Goal: Check status: Check status

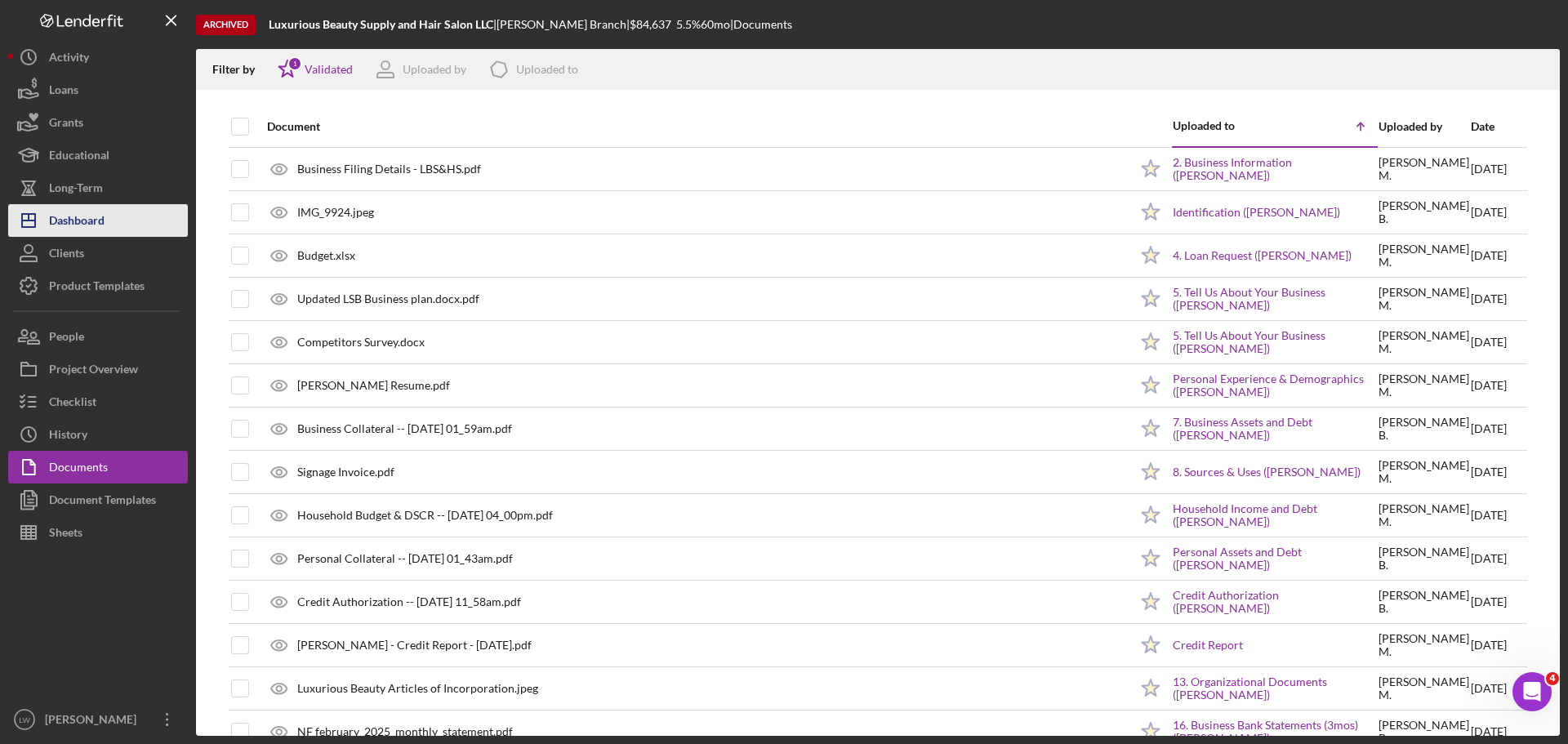
click at [72, 206] on div "Dashboard" at bounding box center [76, 222] width 55 height 37
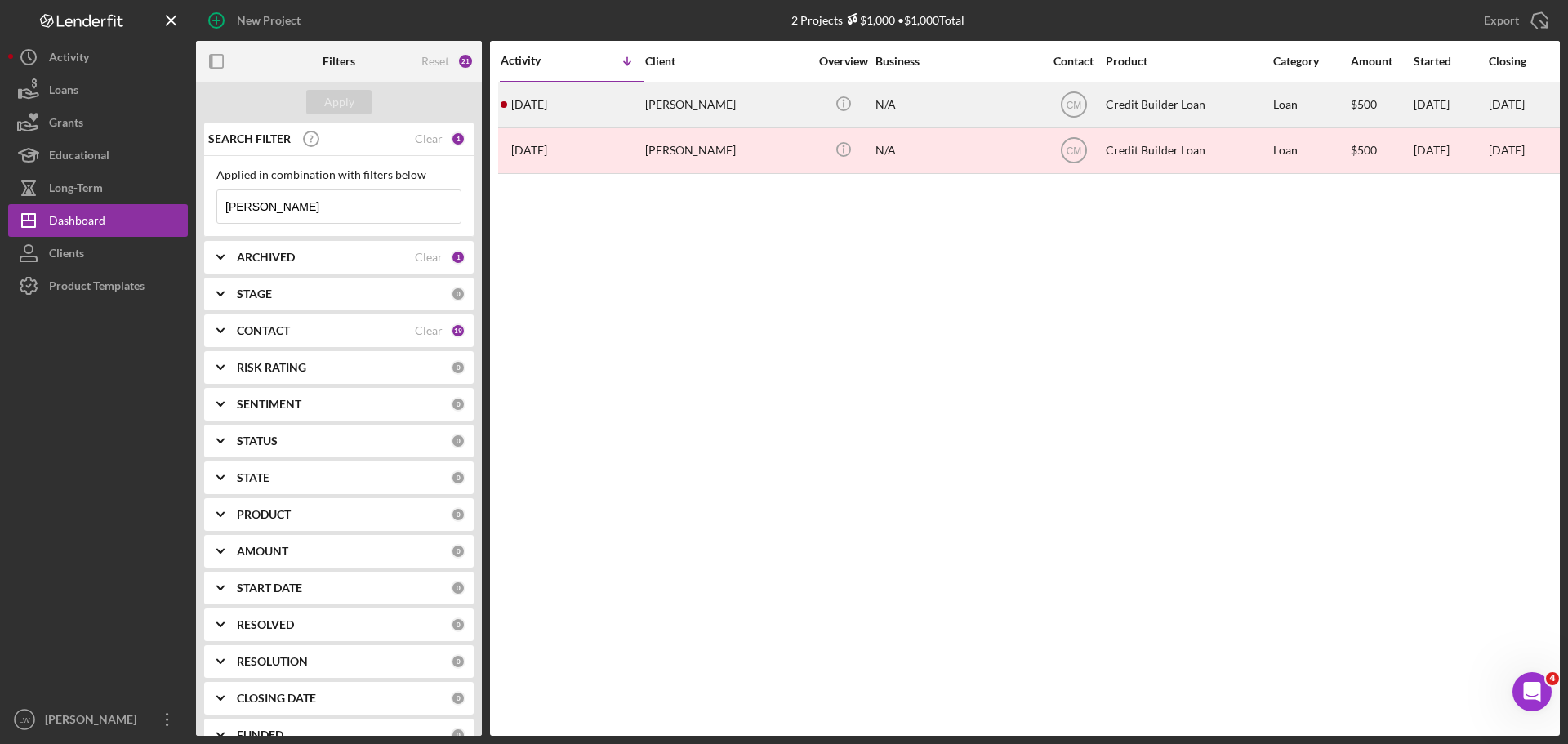
click at [667, 98] on div "[PERSON_NAME]" at bounding box center [726, 105] width 163 height 43
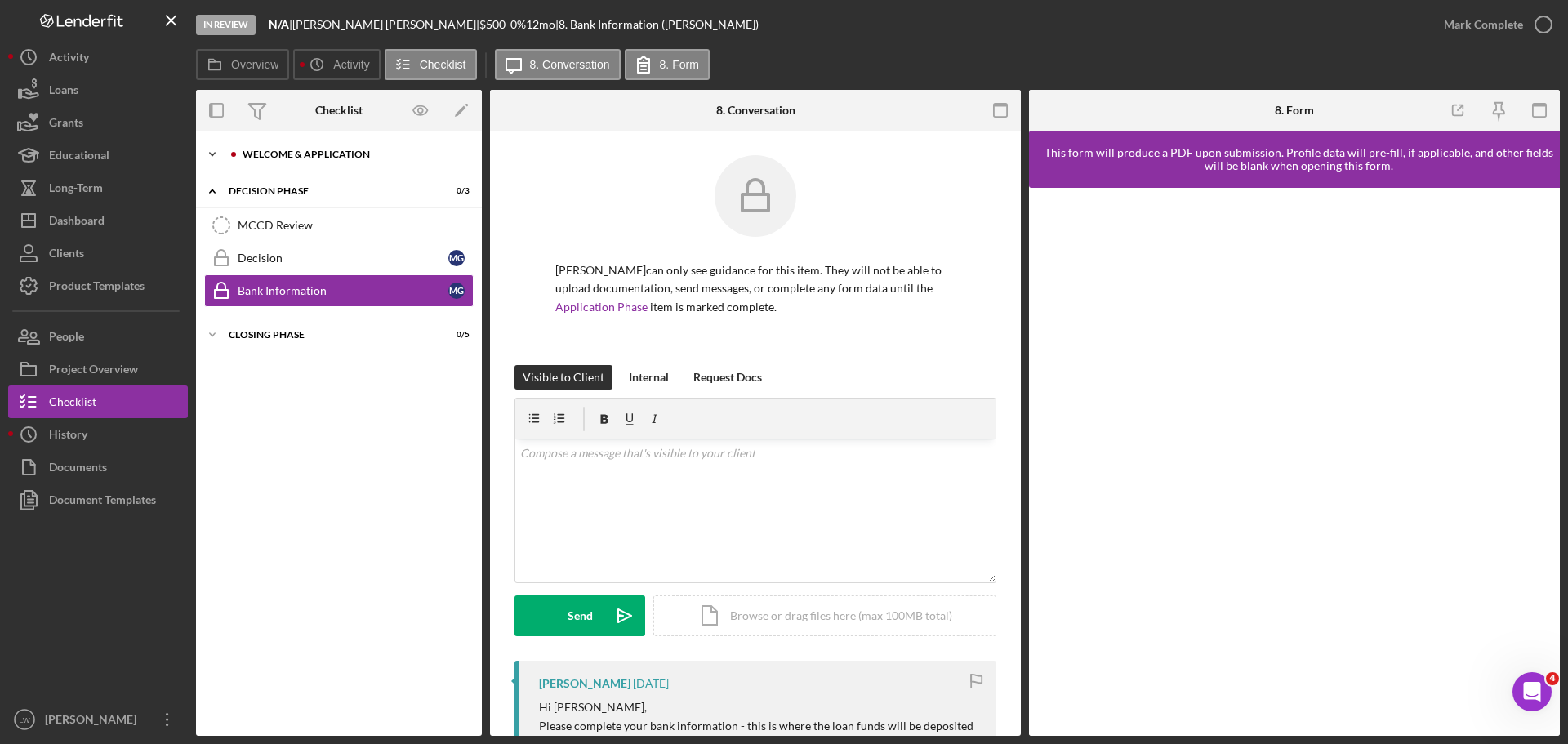
click at [211, 149] on icon "Icon/Expander" at bounding box center [212, 154] width 33 height 33
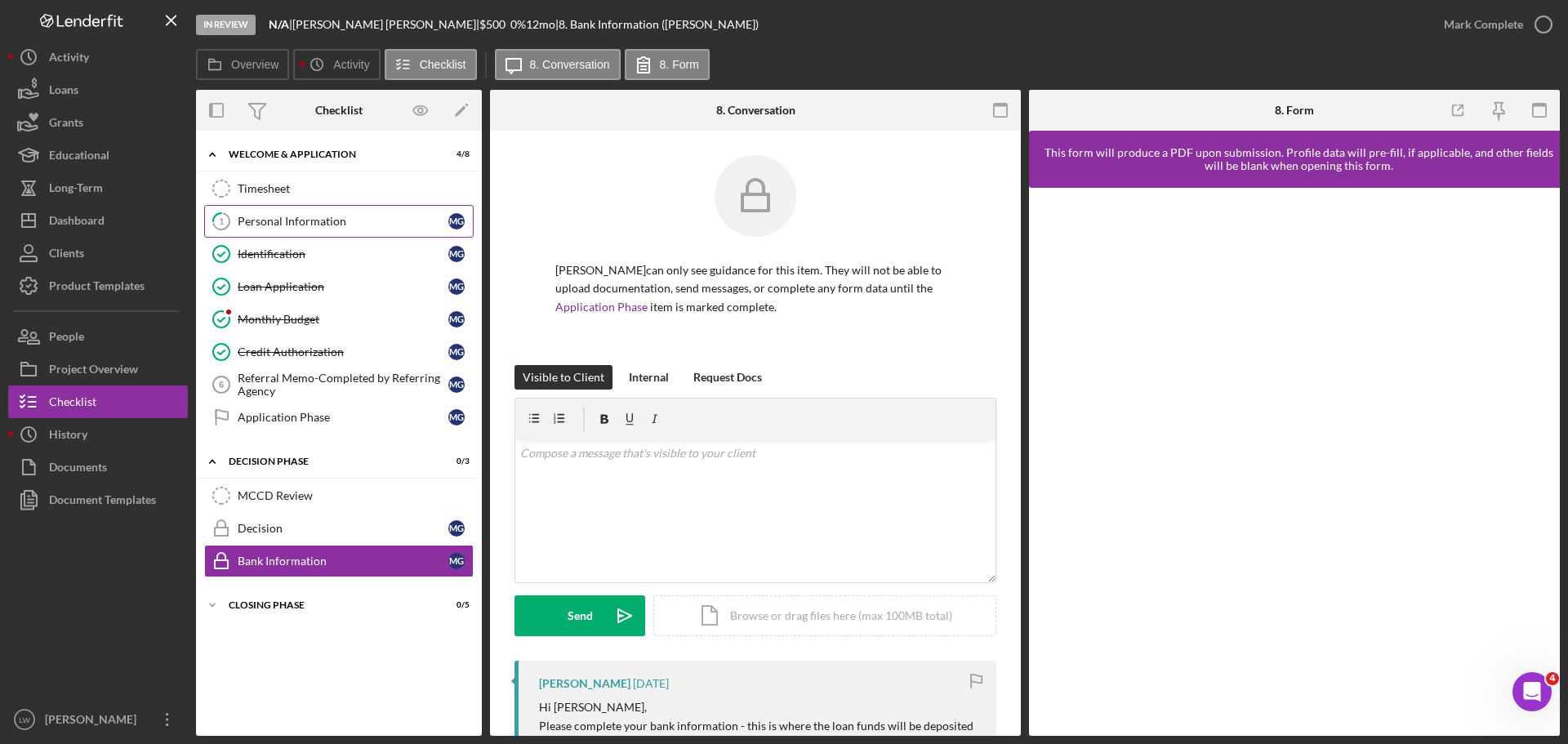
click at [292, 222] on div "Personal Information" at bounding box center [342, 221] width 210 height 13
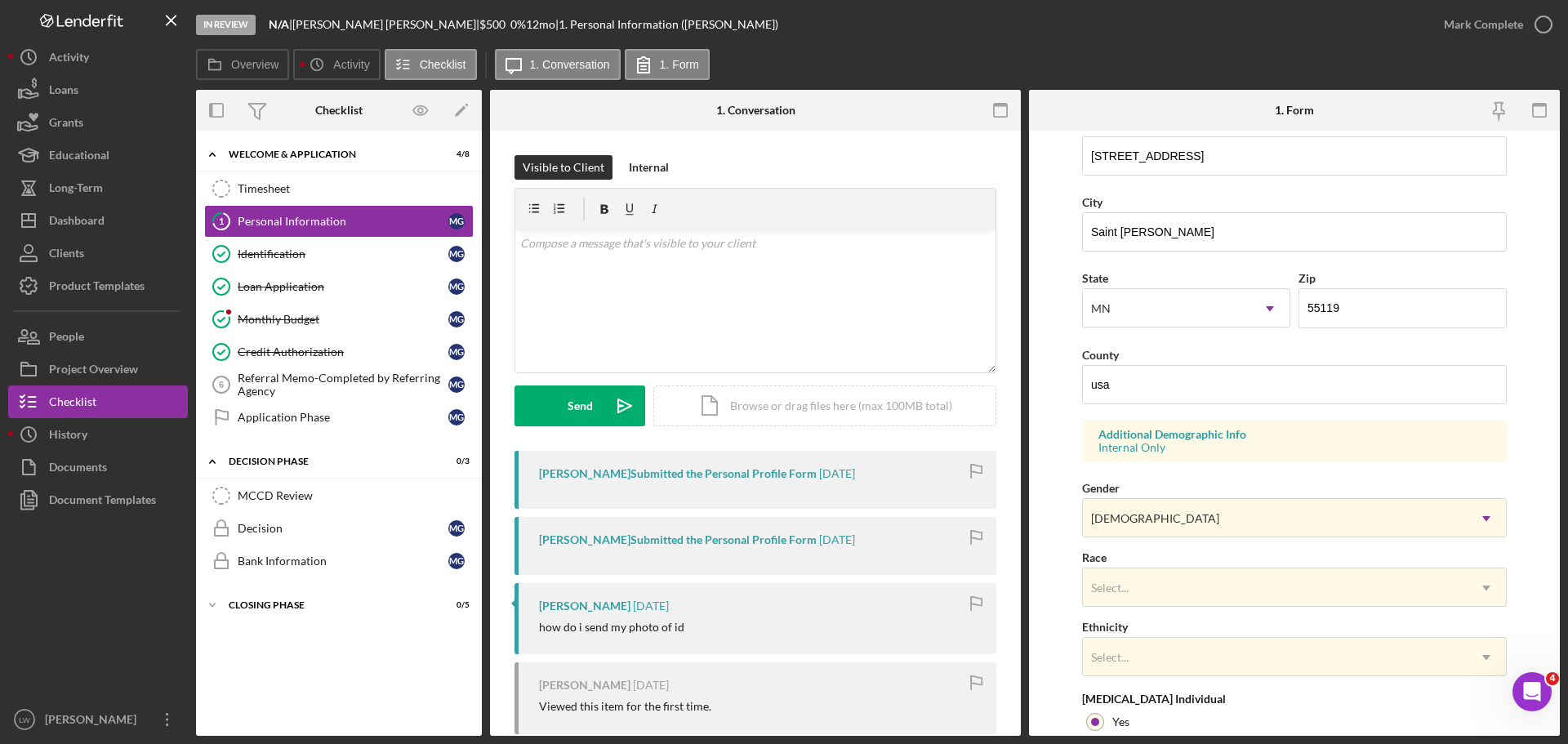
scroll to position [485, 0]
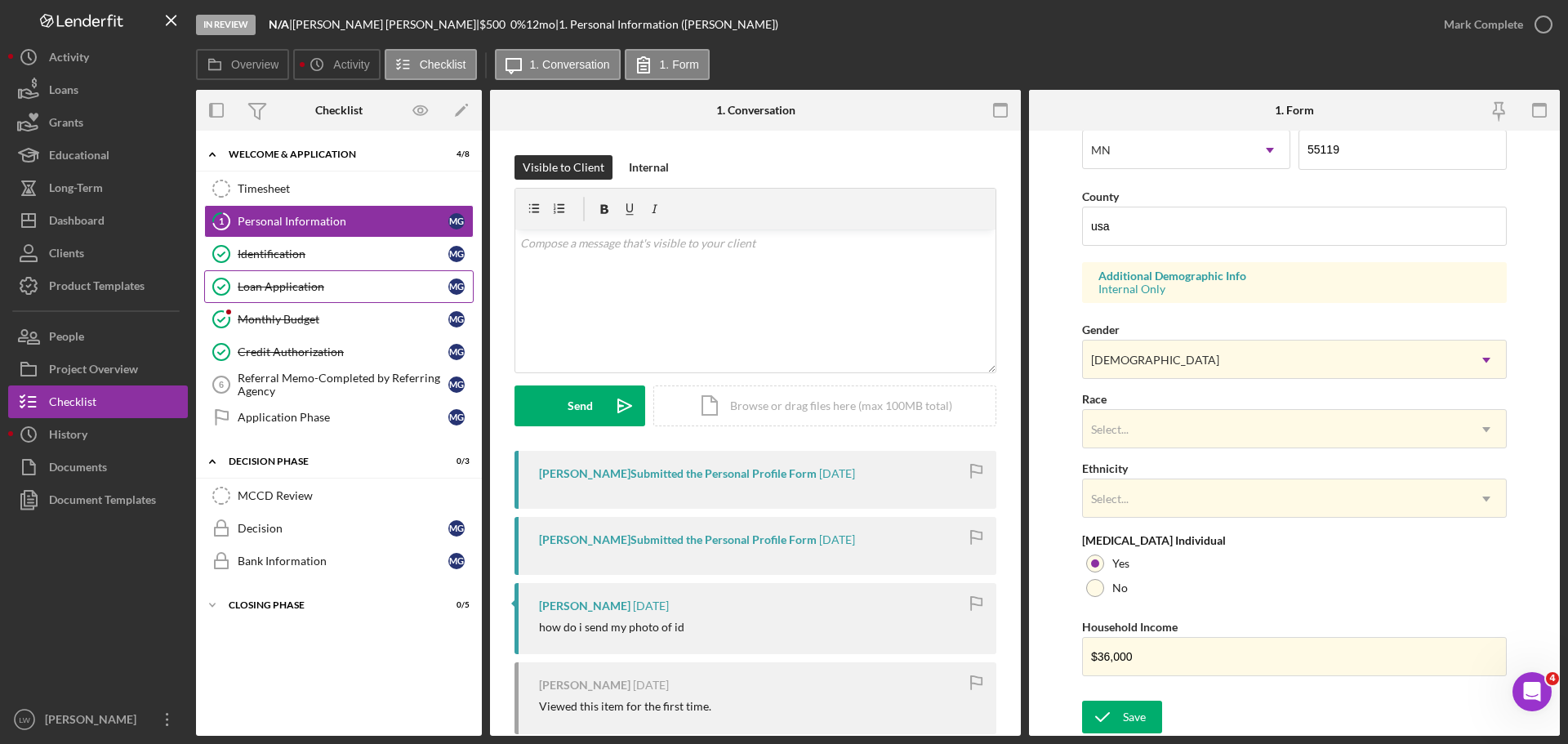
click at [294, 287] on div "Loan Application" at bounding box center [342, 286] width 210 height 13
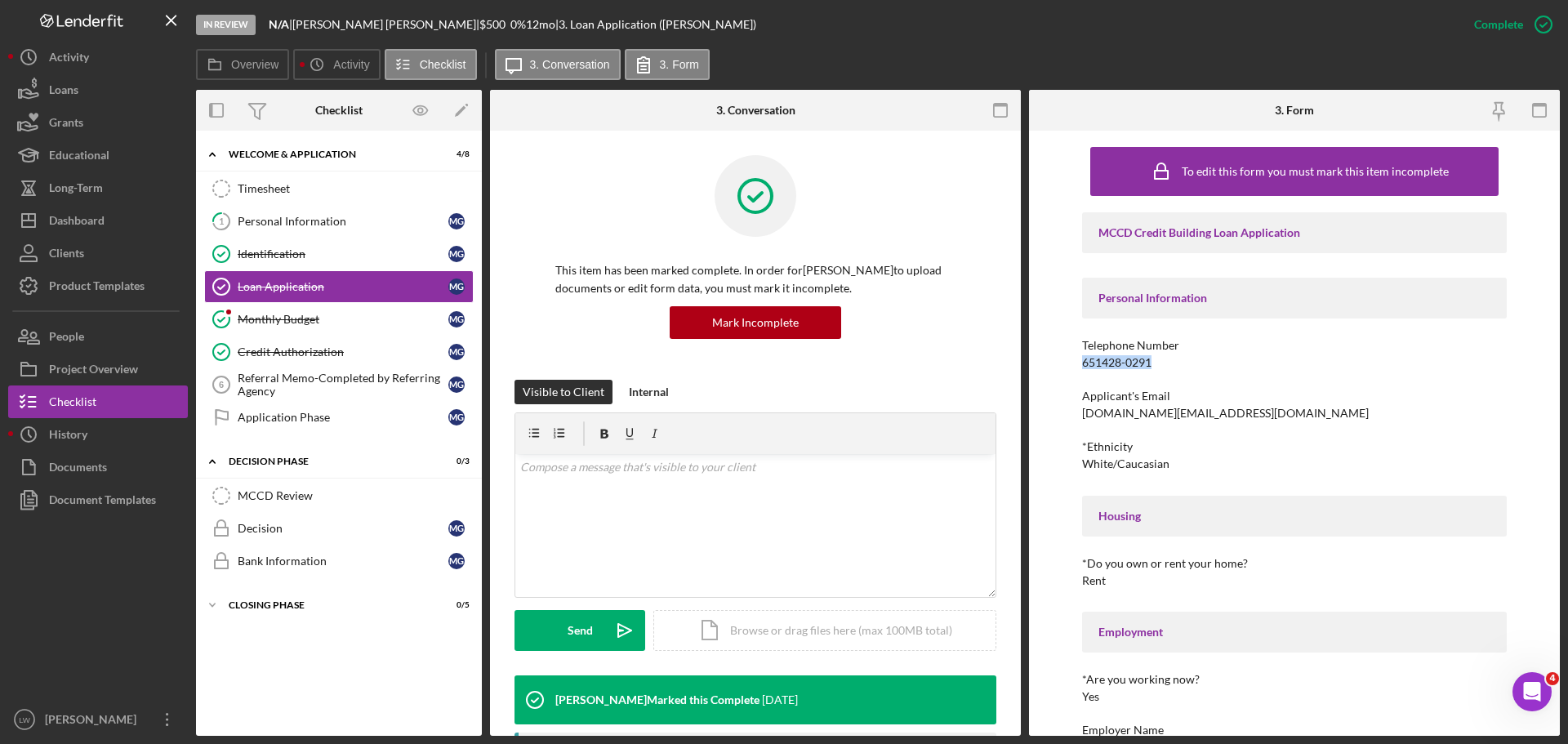
drag, startPoint x: 1081, startPoint y: 363, endPoint x: 1155, endPoint y: 364, distance: 74.0
click at [1155, 364] on div "Telephone Number 651428-0291" at bounding box center [1294, 353] width 425 height 30
click at [1101, 357] on div "651428-0291" at bounding box center [1116, 362] width 70 height 13
click at [1104, 363] on div "651428-0291" at bounding box center [1116, 362] width 70 height 13
drag, startPoint x: 1083, startPoint y: 365, endPoint x: 1152, endPoint y: 363, distance: 69.0
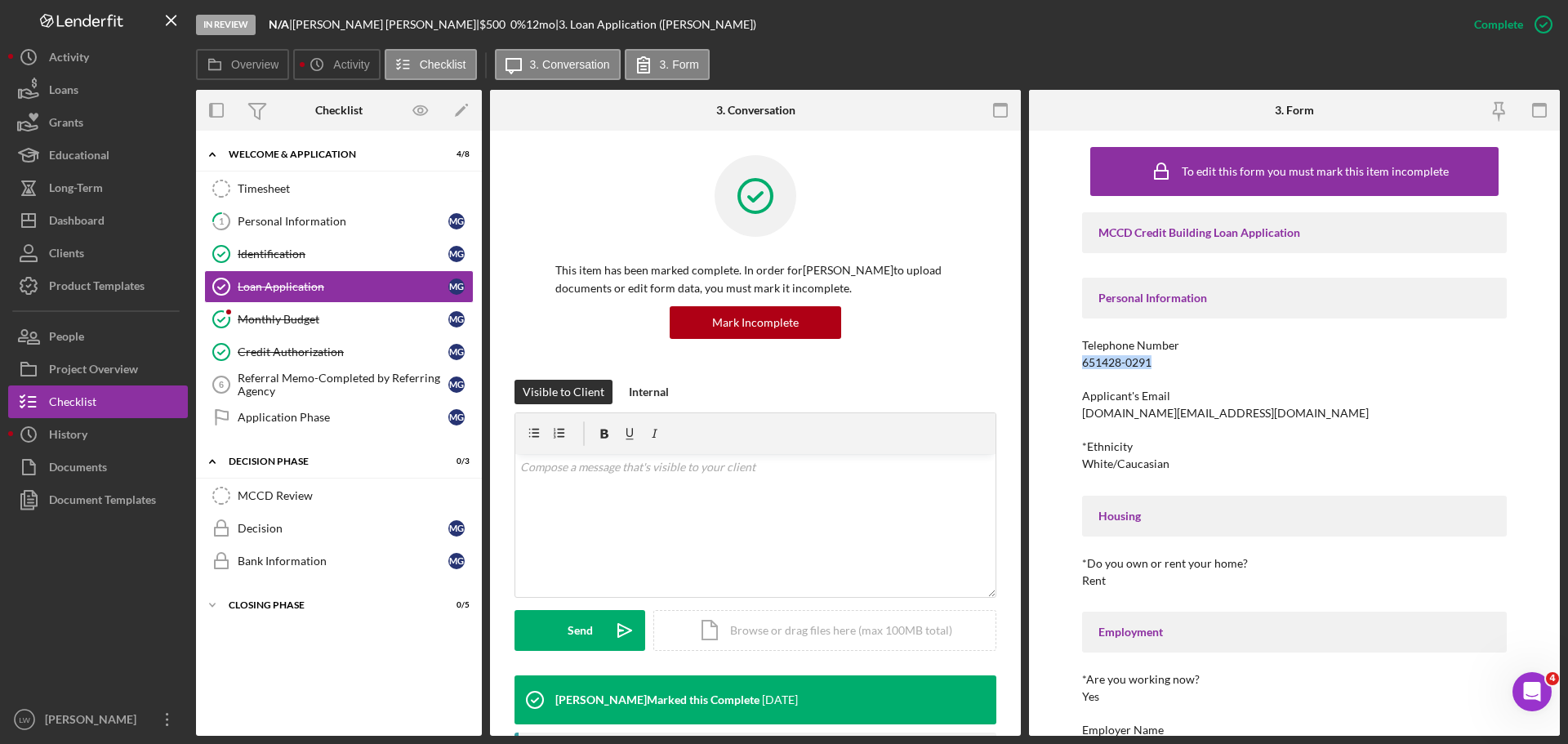
click at [1152, 363] on div "651428-0291" at bounding box center [1116, 362] width 70 height 13
copy div "651428-0291"
click at [214, 459] on icon "Icon/Expander" at bounding box center [212, 461] width 33 height 33
click at [277, 320] on div "Monthly Budget" at bounding box center [342, 319] width 210 height 13
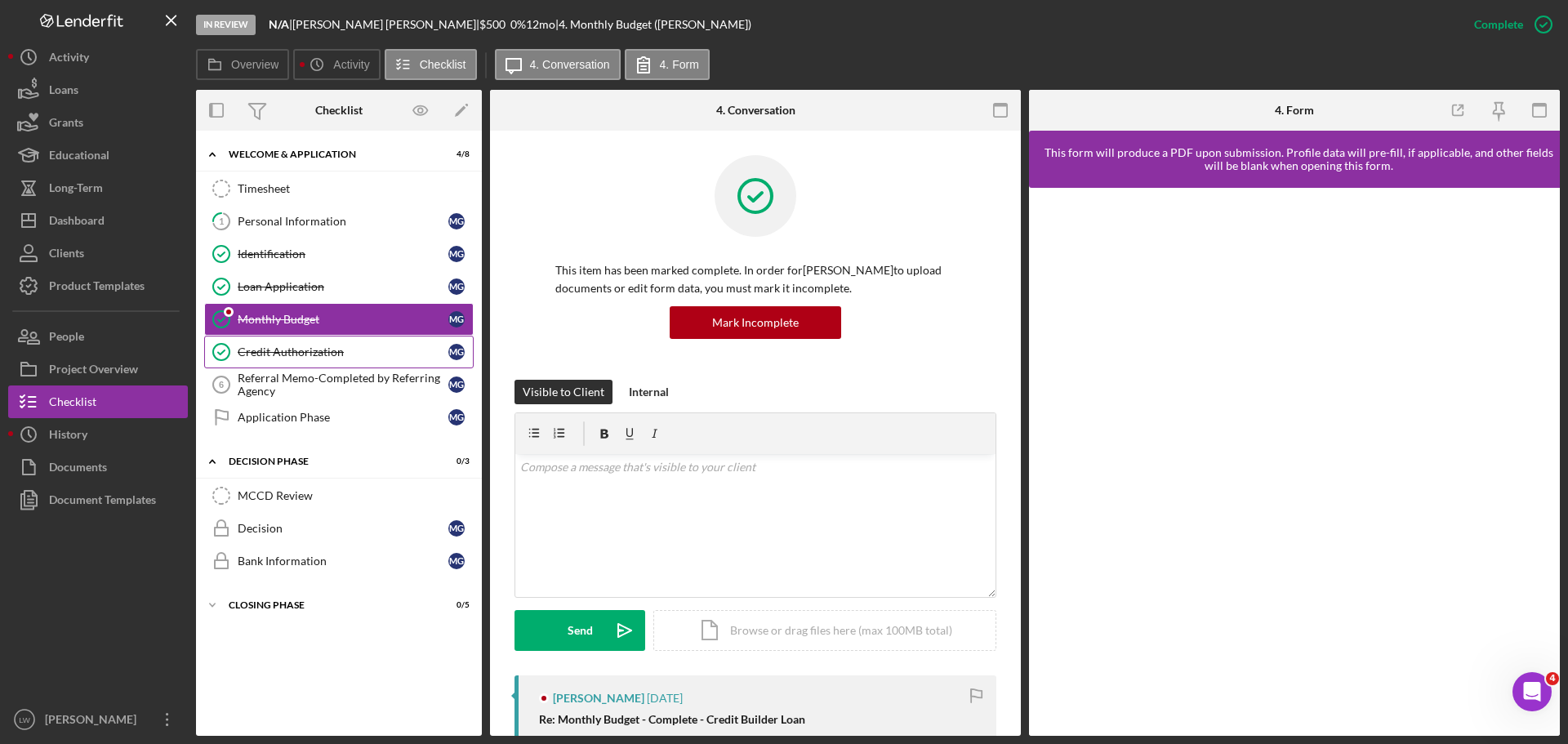
click at [272, 356] on div "Credit Authorization" at bounding box center [342, 352] width 210 height 13
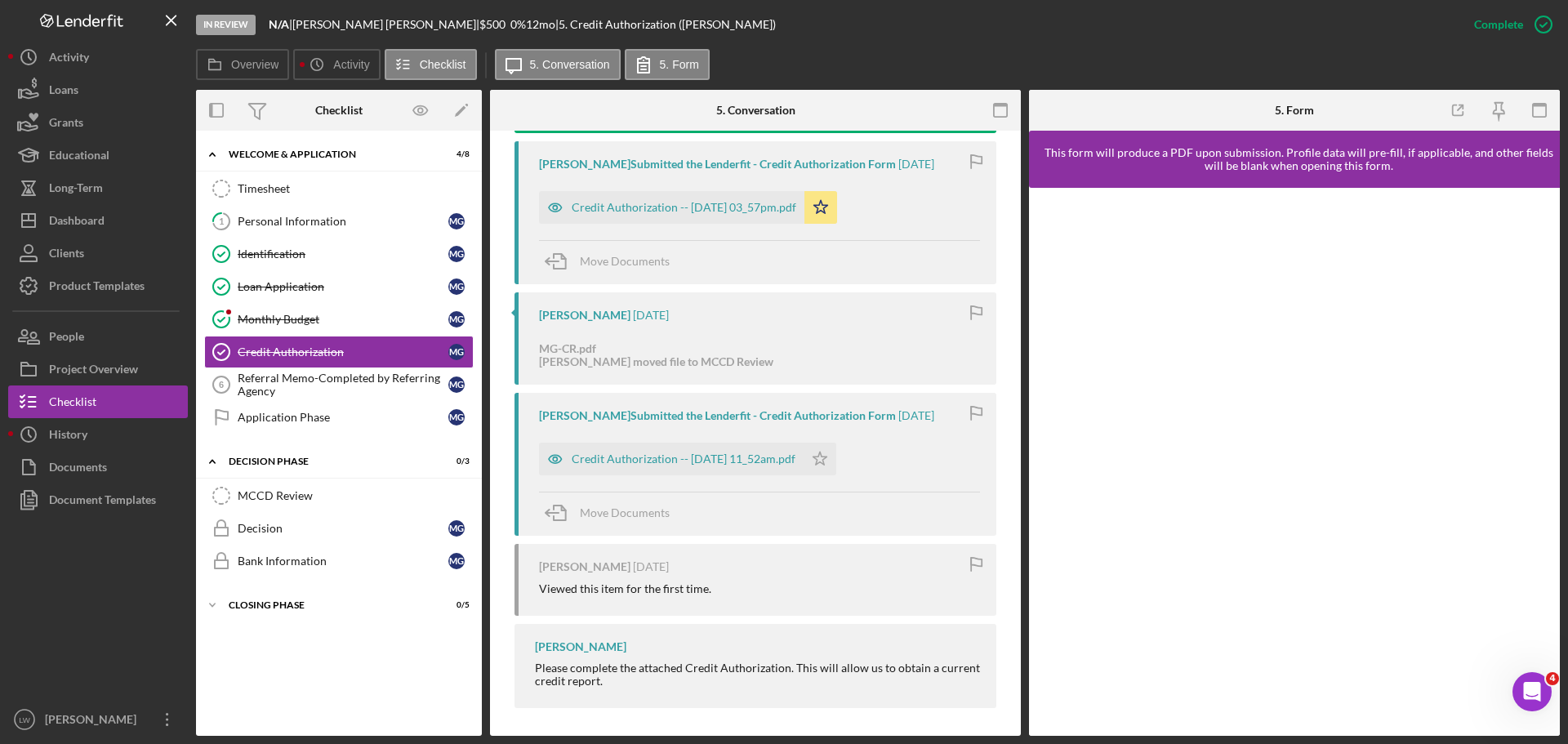
scroll to position [596, 0]
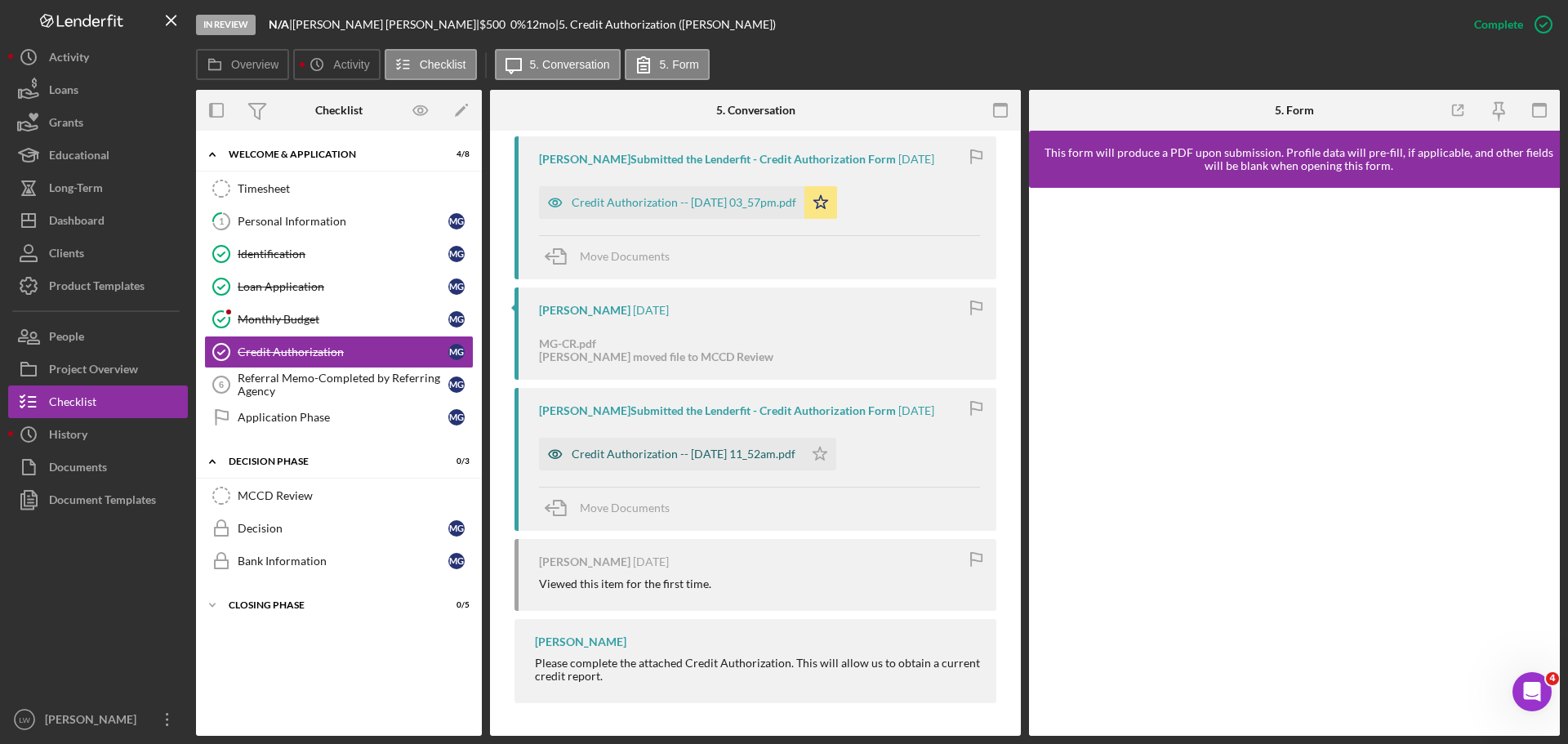
click at [653, 455] on div "Credit Authorization -- [DATE] 11_52am.pdf" at bounding box center [684, 454] width 224 height 13
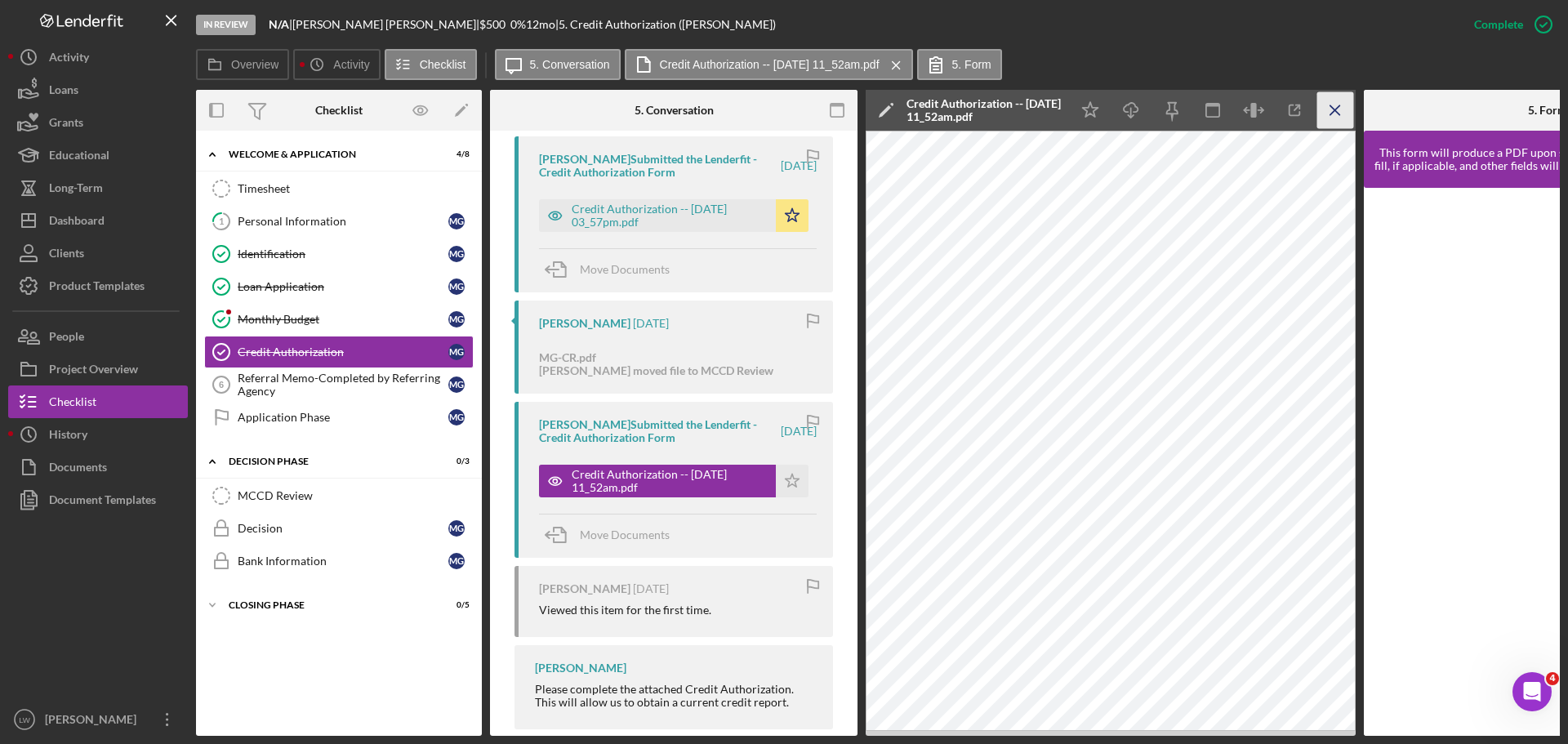
click at [1330, 108] on icon "Icon/Menu Close" at bounding box center [1336, 110] width 37 height 37
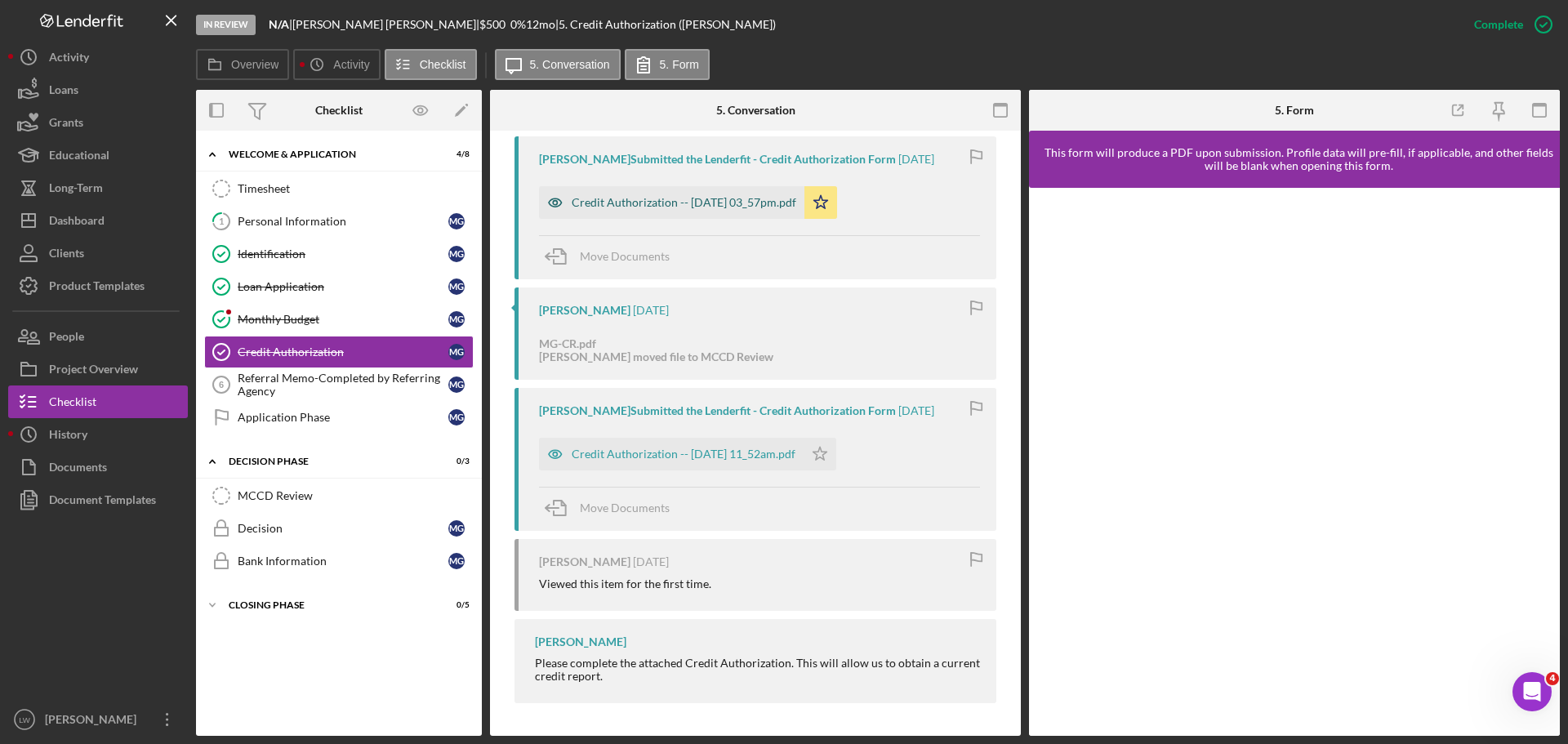
click at [657, 200] on div "Credit Authorization -- [DATE] 03_57pm.pdf" at bounding box center [684, 202] width 225 height 13
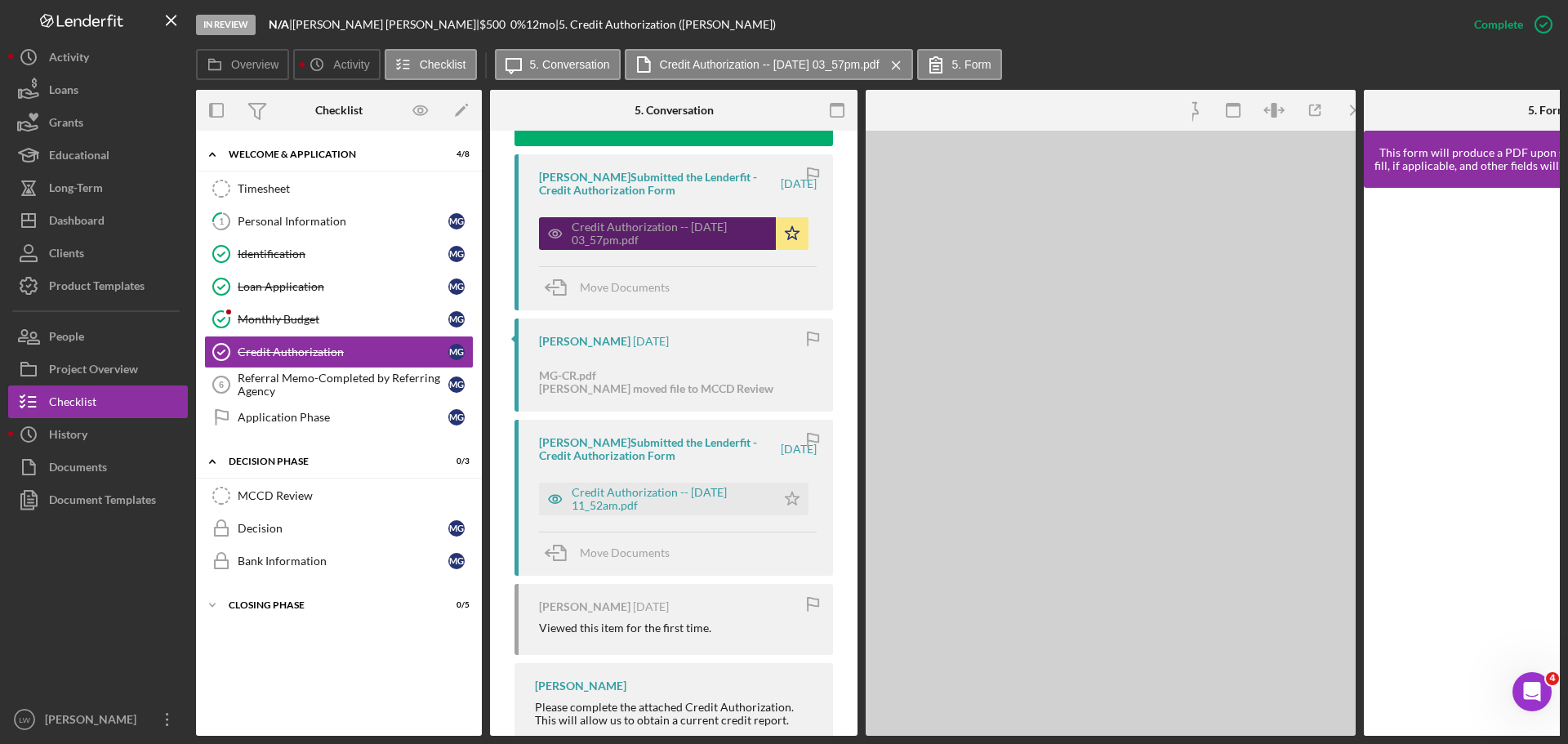
scroll to position [614, 0]
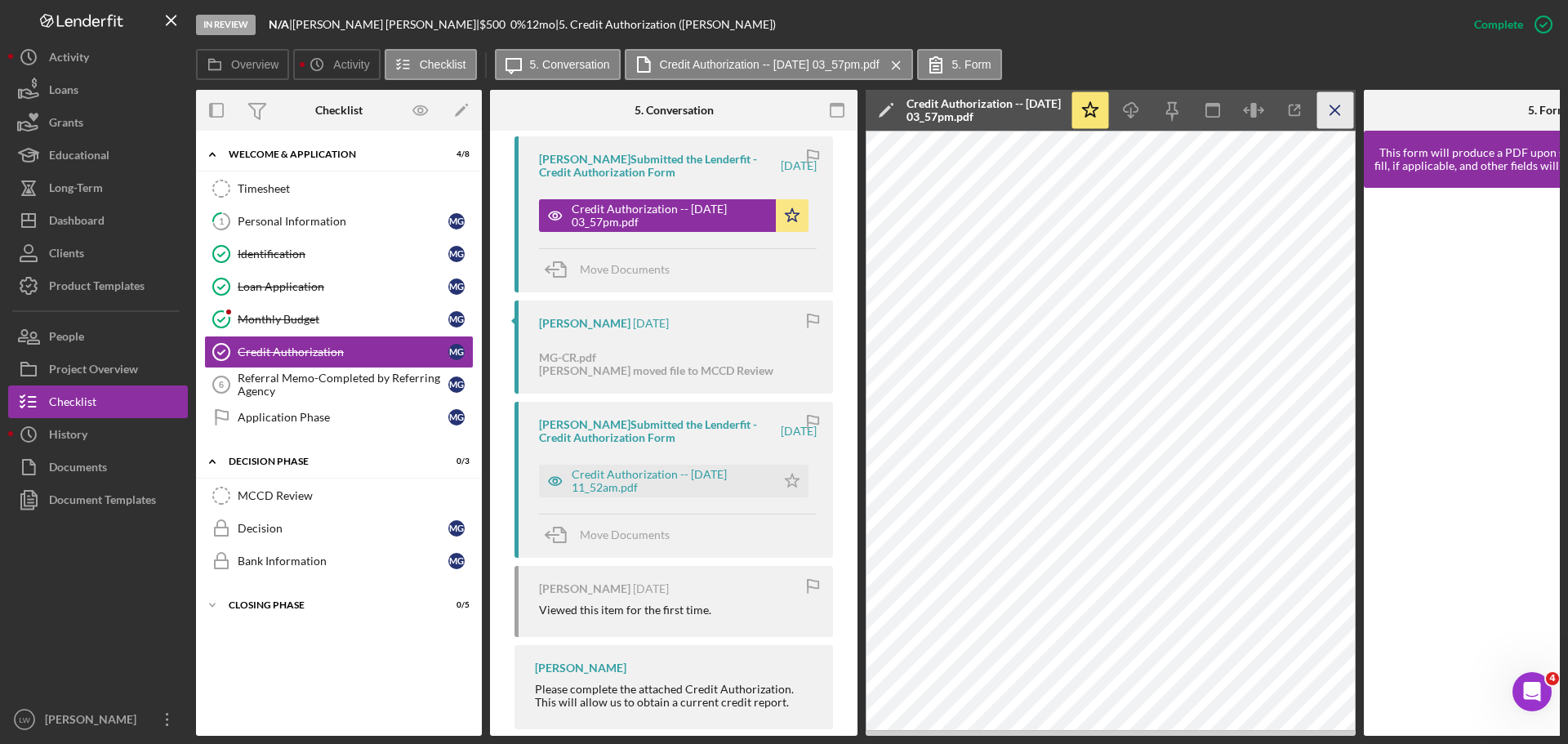
click at [1332, 107] on line "button" at bounding box center [1335, 110] width 9 height 9
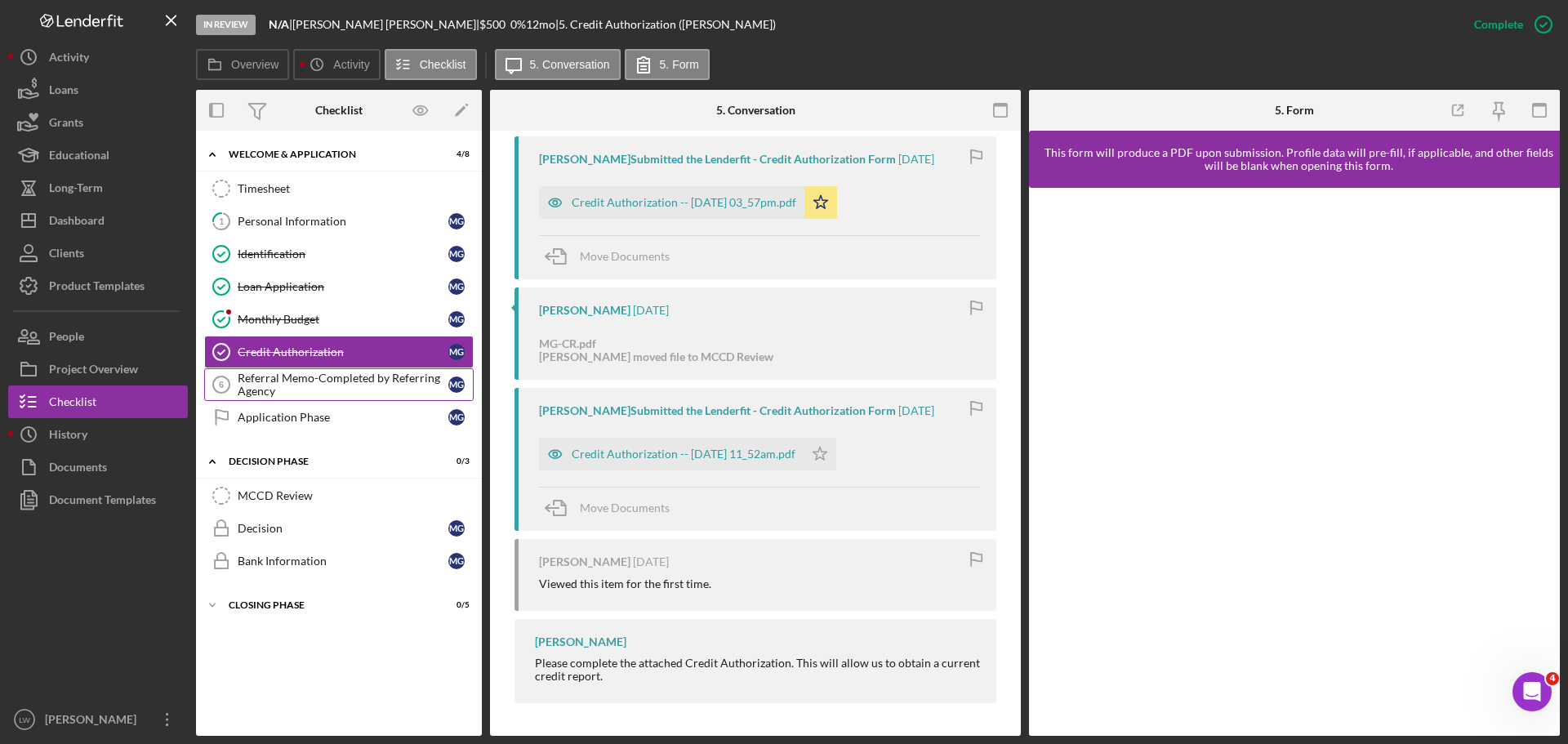
click at [329, 386] on div "Referral Memo-Completed by Referring Agency" at bounding box center [342, 384] width 210 height 26
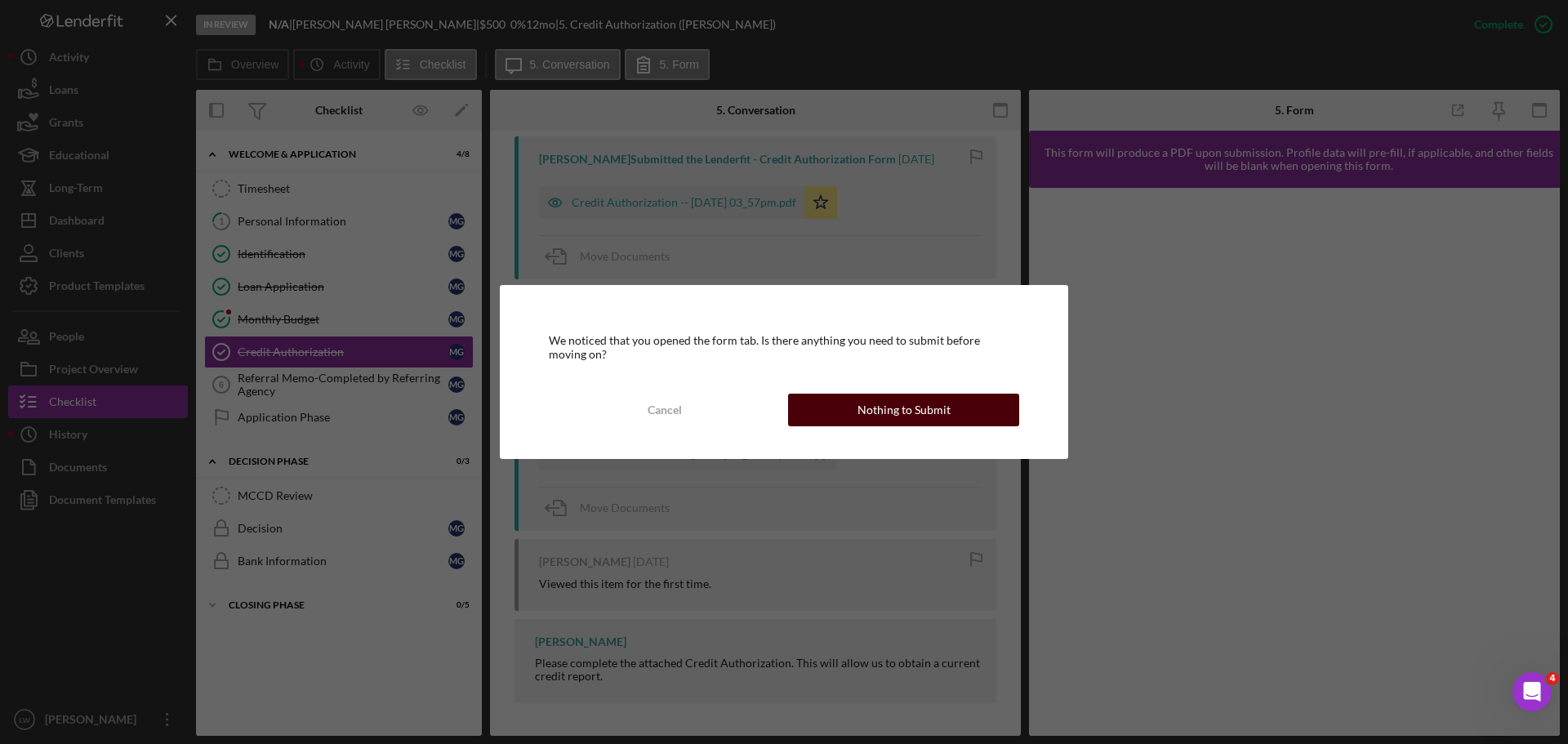
click at [902, 407] on div "Nothing to Submit" at bounding box center [904, 410] width 93 height 33
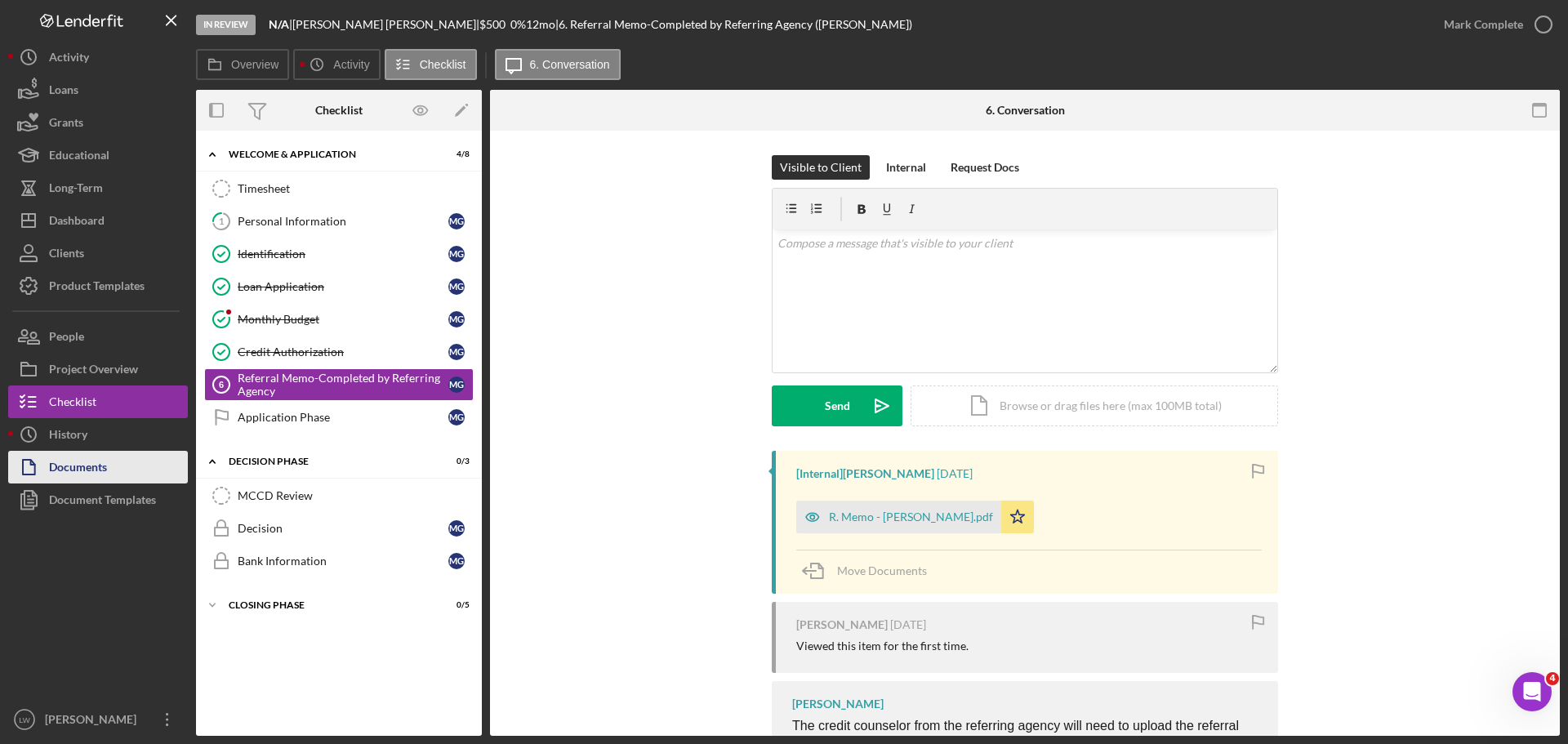
click at [64, 465] on div "Documents" at bounding box center [78, 469] width 58 height 37
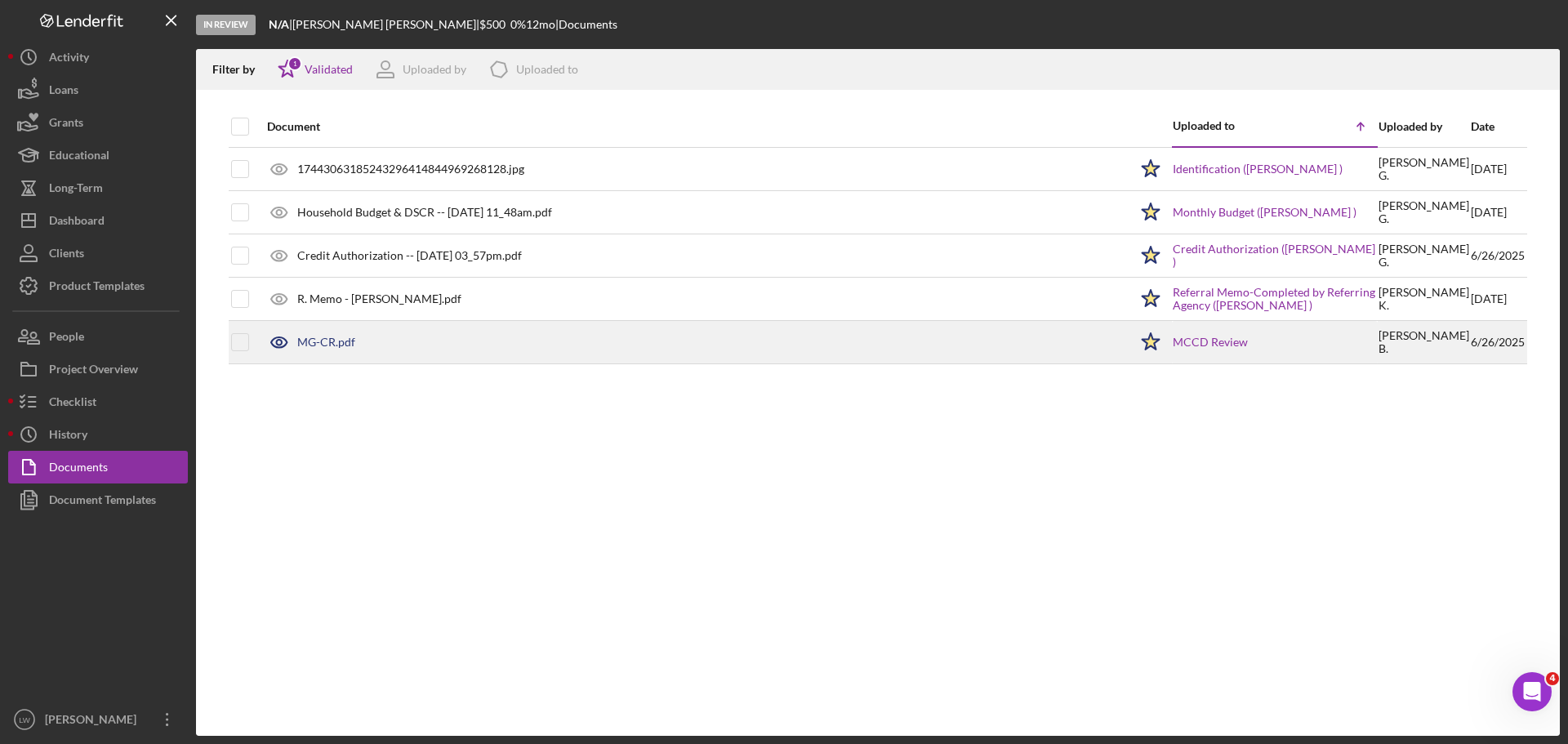
click at [341, 337] on div "MG-CR.pdf" at bounding box center [326, 342] width 58 height 13
